Goal: Task Accomplishment & Management: Manage account settings

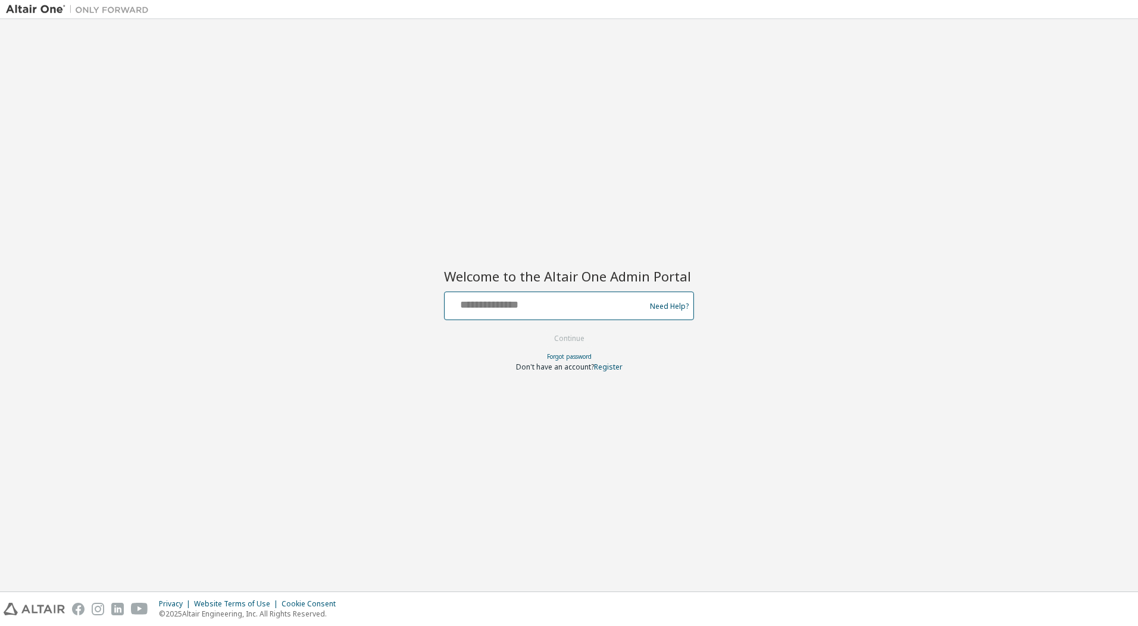
click at [534, 303] on input "text" at bounding box center [546, 303] width 195 height 17
type input "**********"
click at [590, 340] on button "Continue" at bounding box center [568, 339] width 55 height 18
